Goal: Task Accomplishment & Management: Manage account settings

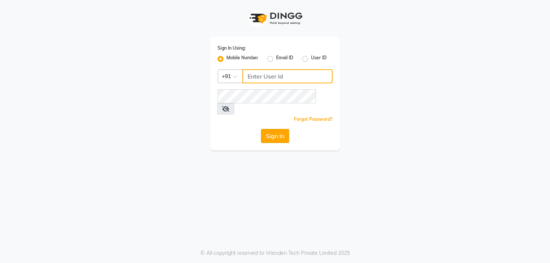
type input "9372533163"
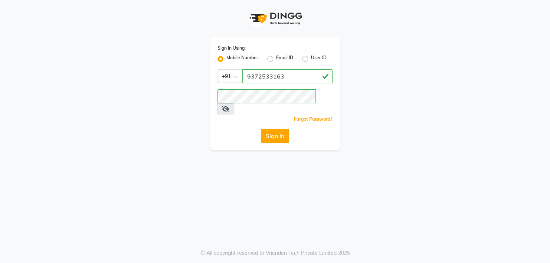
click at [275, 129] on button "Sign In" at bounding box center [275, 136] width 28 height 14
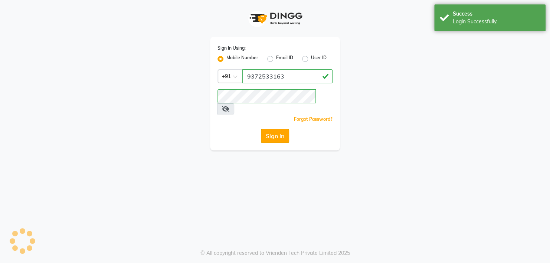
select select "service"
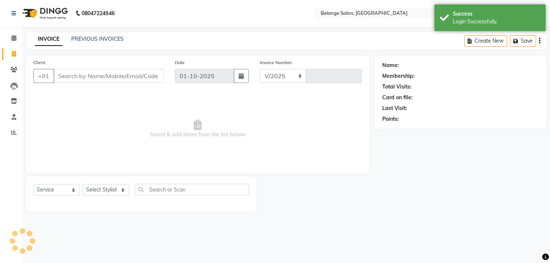
select select "en"
select select "5076"
type input "13300"
click at [14, 39] on icon at bounding box center [13, 38] width 5 height 6
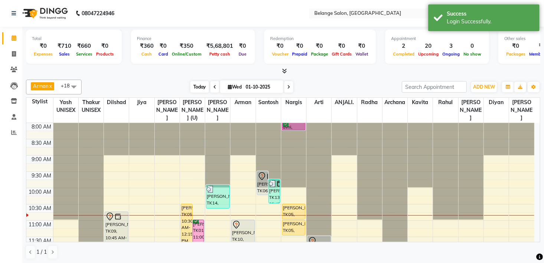
click at [200, 85] on span "Today" at bounding box center [199, 86] width 19 height 11
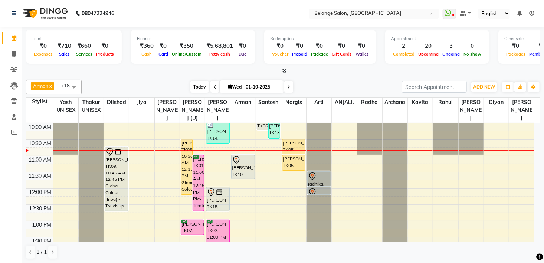
click at [196, 85] on span "Today" at bounding box center [199, 86] width 19 height 11
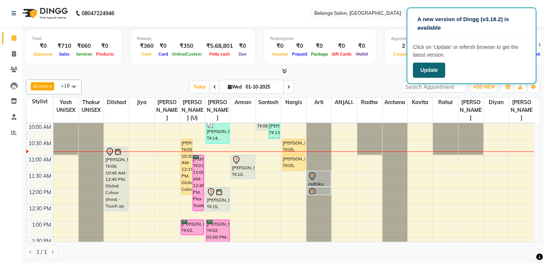
click at [417, 70] on button "Update" at bounding box center [429, 70] width 32 height 15
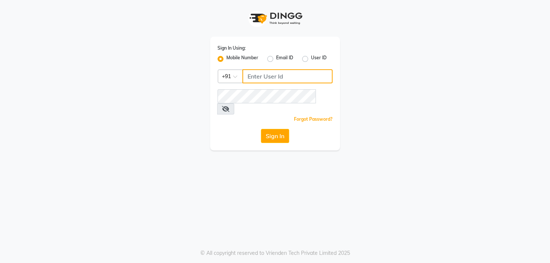
type input "9372533163"
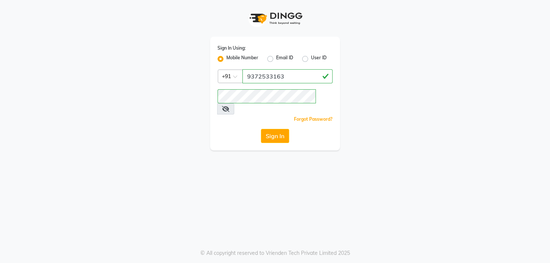
click at [226, 59] on label "Mobile Number" at bounding box center [242, 59] width 32 height 9
click at [226, 59] on input "Mobile Number" at bounding box center [228, 57] width 5 height 5
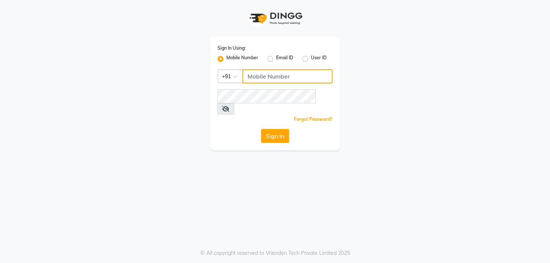
click at [259, 78] on input "Username" at bounding box center [287, 76] width 90 height 14
type input "8356935326"
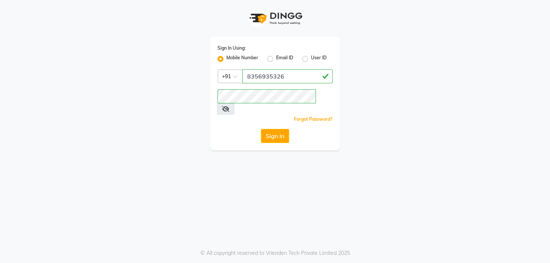
click at [199, 122] on div "Sign In Using: Mobile Number Email ID User ID Country Code × +91 8356935326 Rem…" at bounding box center [274, 75] width 423 height 151
click at [274, 129] on button "Sign In" at bounding box center [275, 136] width 28 height 14
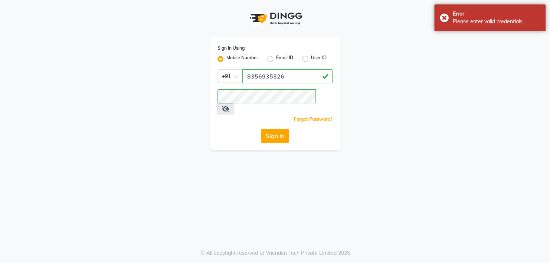
click at [229, 106] on icon at bounding box center [225, 109] width 7 height 6
click at [322, 116] on link "Forgot Password?" at bounding box center [313, 119] width 39 height 6
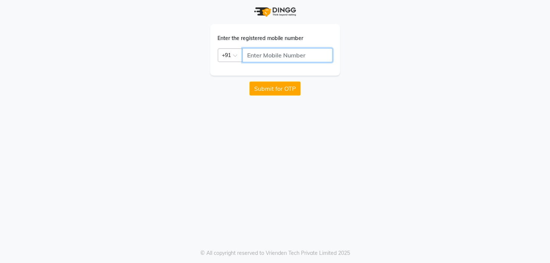
click at [290, 52] on input "text" at bounding box center [287, 55] width 90 height 14
type input "8356935626"
click at [263, 85] on button "Submit for OTP" at bounding box center [274, 89] width 51 height 14
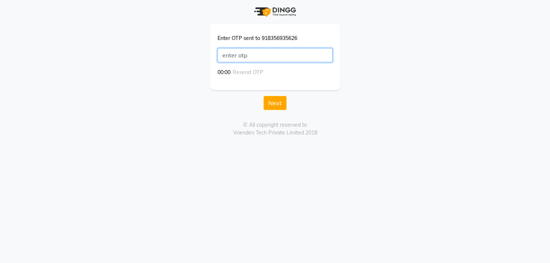
click at [282, 59] on input "text" at bounding box center [274, 55] width 115 height 14
type input "1684"
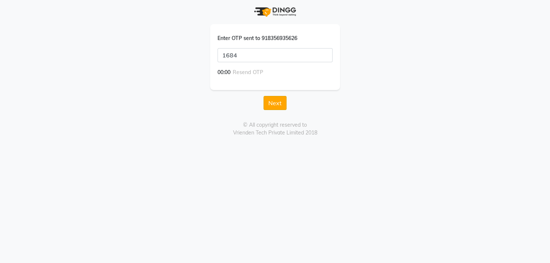
click at [272, 106] on button "Next" at bounding box center [274, 103] width 23 height 14
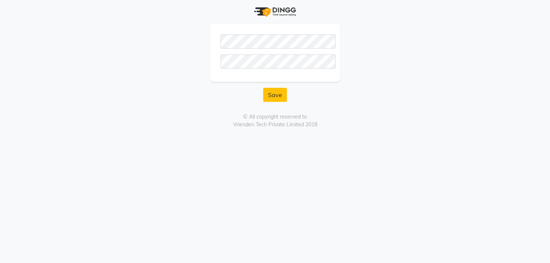
click at [164, 108] on div "Save © All copyright reserved to Vrienden Tech Private Limited 2018" at bounding box center [274, 64] width 423 height 129
click at [276, 97] on button "Save" at bounding box center [275, 95] width 24 height 14
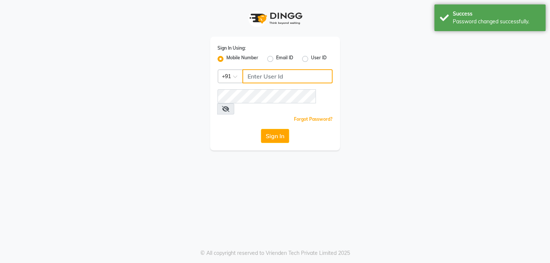
type input "9372533163"
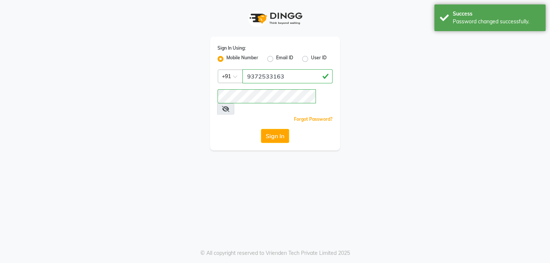
click at [226, 58] on label "Mobile Number" at bounding box center [242, 59] width 32 height 9
click at [226, 58] on input "Mobile Number" at bounding box center [228, 57] width 5 height 5
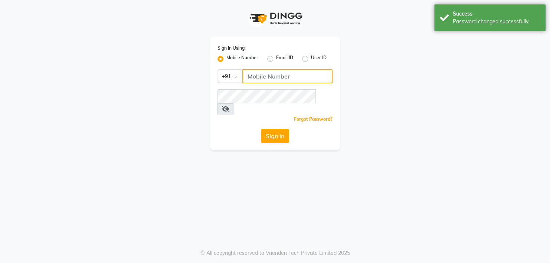
click at [266, 75] on input "Username" at bounding box center [287, 76] width 90 height 14
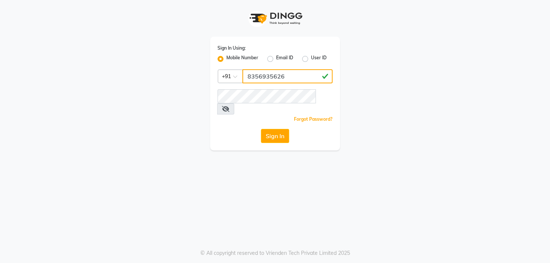
type input "8356935626"
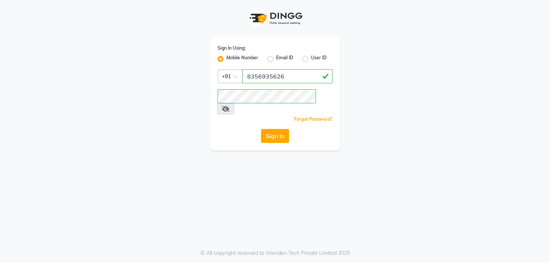
click at [190, 111] on div "Sign In Using: Mobile Number Email ID User ID Country Code × +91 8356935626 Rem…" at bounding box center [274, 75] width 423 height 151
drag, startPoint x: 325, startPoint y: 97, endPoint x: 321, endPoint y: 97, distance: 4.5
click at [229, 106] on icon at bounding box center [225, 109] width 7 height 6
click at [274, 129] on button "Sign In" at bounding box center [275, 136] width 28 height 14
